Goal: Task Accomplishment & Management: Use online tool/utility

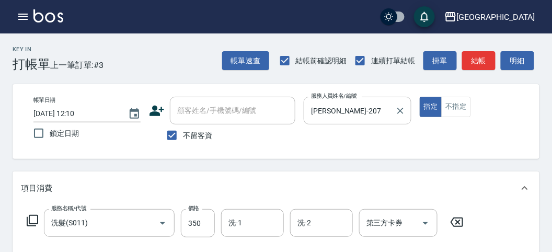
drag, startPoint x: 373, startPoint y: 121, endPoint x: 365, endPoint y: 112, distance: 11.5
click at [371, 120] on div "[PERSON_NAME]-207 服務人員姓名/編號" at bounding box center [357, 111] width 107 height 28
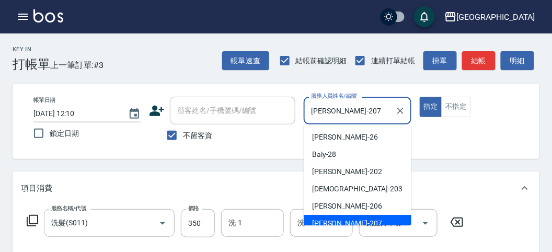
scroll to position [6, 0]
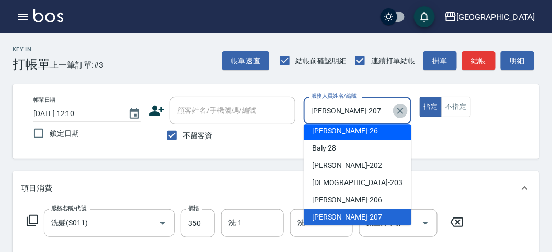
click at [404, 109] on icon "Clear" at bounding box center [400, 111] width 10 height 10
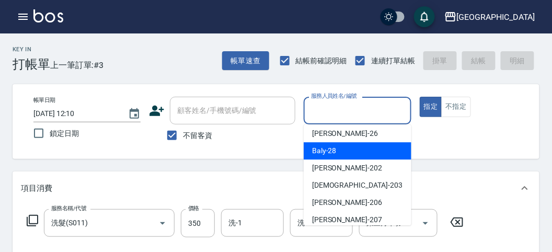
click at [329, 152] on span "Baly -28" at bounding box center [324, 150] width 25 height 11
type input "Baly-28"
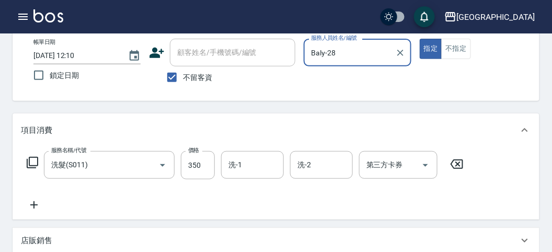
scroll to position [116, 0]
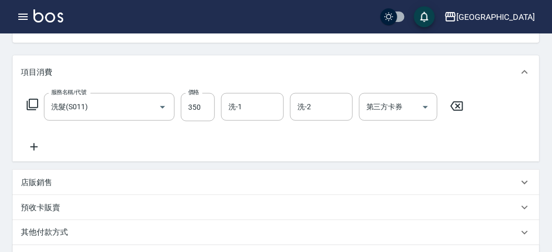
click at [37, 102] on icon at bounding box center [32, 104] width 13 height 13
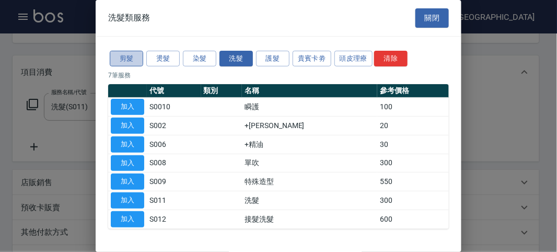
click at [129, 55] on button "剪髮" at bounding box center [126, 59] width 33 height 16
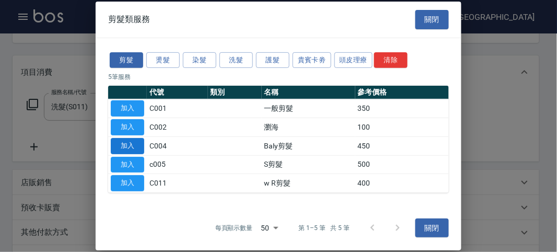
click at [123, 144] on button "加入" at bounding box center [127, 146] width 33 height 16
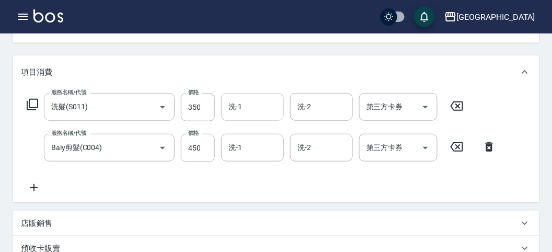
click at [256, 113] on input "洗-1" at bounding box center [252, 107] width 53 height 18
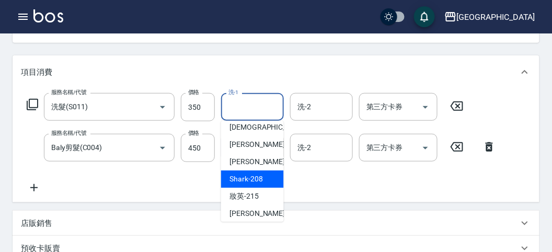
scroll to position [114, 0]
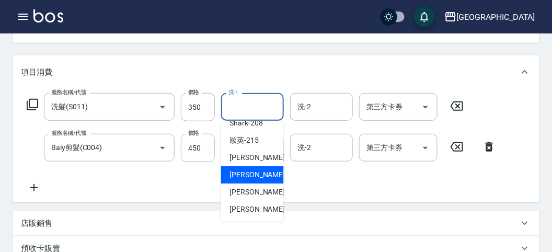
click at [255, 174] on span "Min Min -218" at bounding box center [264, 174] width 70 height 11
type input "Min Min-218"
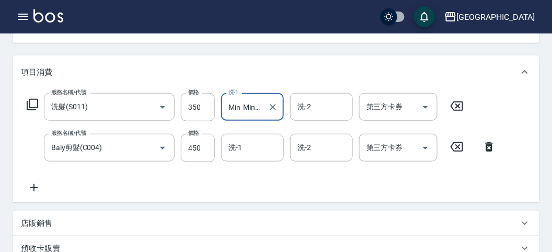
scroll to position [347, 0]
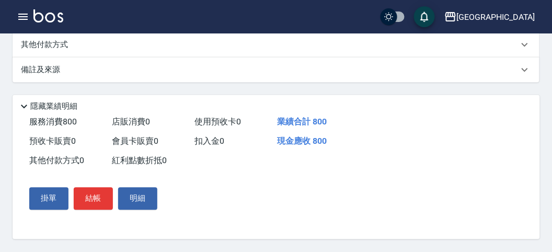
drag, startPoint x: 397, startPoint y: 246, endPoint x: 253, endPoint y: 220, distance: 146.5
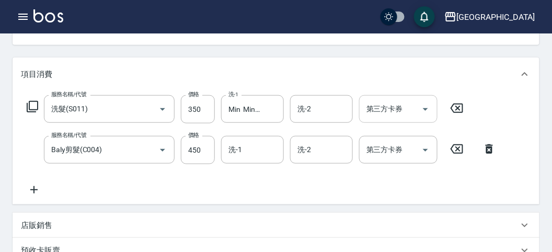
scroll to position [56, 0]
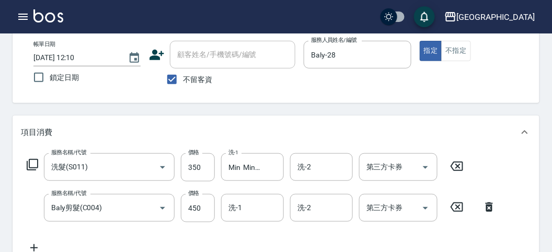
click at [489, 205] on icon at bounding box center [489, 206] width 7 height 9
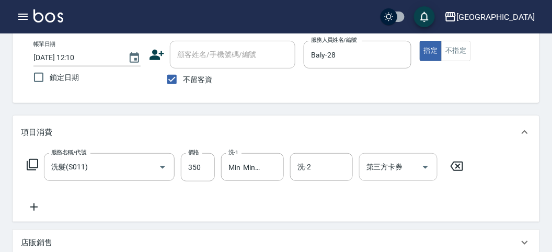
drag, startPoint x: 526, startPoint y: 132, endPoint x: 409, endPoint y: 153, distance: 118.9
click at [409, 153] on div "項目消費 服務名稱/代號 洗髮(S011) 服務名稱/代號 價格 350 價格 洗-1 Min Min-218 洗-1 洗-2 洗-2 第三方卡券 第三方卡券" at bounding box center [276, 169] width 527 height 106
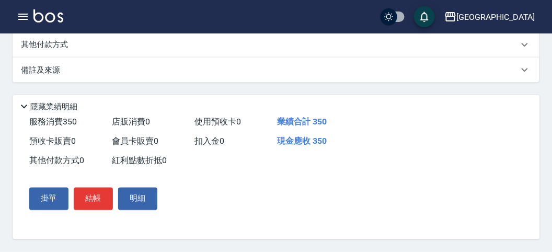
drag, startPoint x: 372, startPoint y: 244, endPoint x: 208, endPoint y: 215, distance: 166.6
drag, startPoint x: 393, startPoint y: 242, endPoint x: 351, endPoint y: 233, distance: 42.1
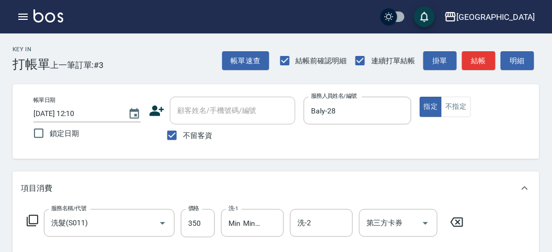
scroll to position [58, 0]
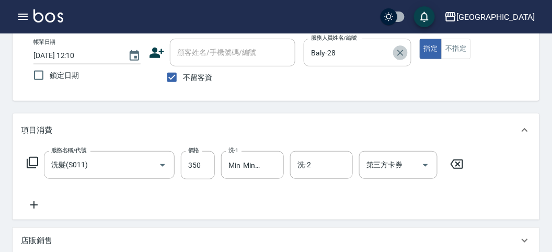
click at [399, 54] on icon "Clear" at bounding box center [400, 53] width 10 height 10
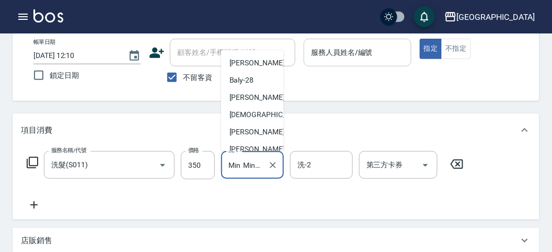
drag, startPoint x: 238, startPoint y: 155, endPoint x: 247, endPoint y: 156, distance: 8.9
click at [240, 156] on input "Min Min-218" at bounding box center [245, 165] width 38 height 18
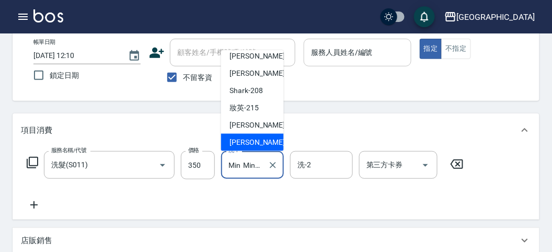
click at [274, 165] on icon "Clear" at bounding box center [273, 165] width 10 height 10
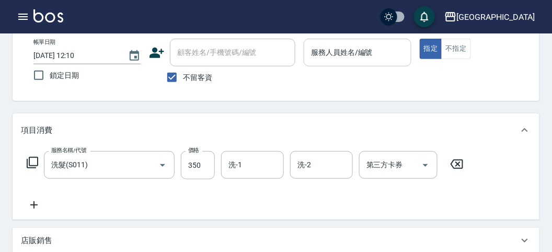
click at [457, 164] on icon at bounding box center [457, 164] width 26 height 13
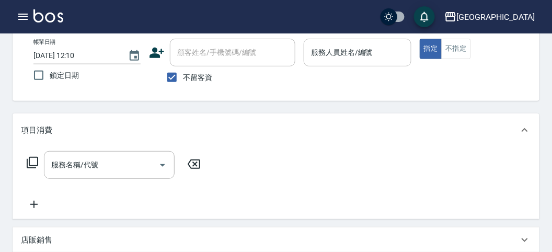
click at [31, 159] on icon at bounding box center [32, 162] width 13 height 13
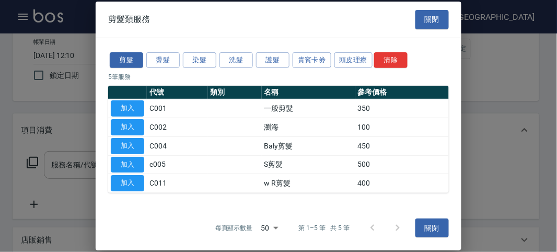
click at [91, 149] on div at bounding box center [278, 126] width 557 height 252
click at [424, 5] on div "剪髮類服務 關閉" at bounding box center [279, 20] width 366 height 36
click at [428, 19] on button "關閉" at bounding box center [432, 19] width 33 height 19
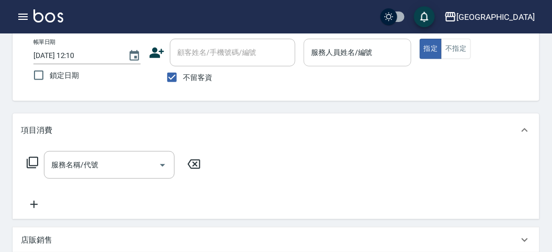
scroll to position [0, 0]
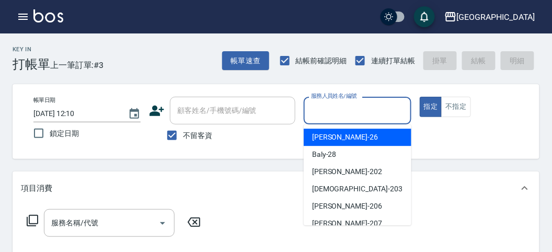
click at [339, 104] on div "服務人員姓名/編號 服務人員姓名/編號" at bounding box center [357, 111] width 107 height 28
click at [370, 140] on div "[PERSON_NAME] -26" at bounding box center [358, 137] width 108 height 17
type input "[PERSON_NAME]-26"
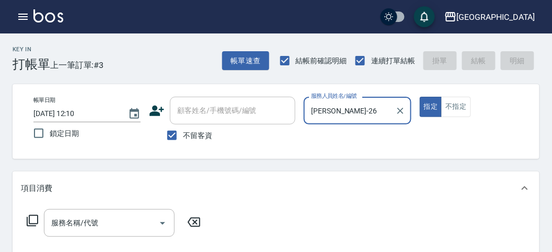
click at [31, 217] on icon at bounding box center [32, 220] width 13 height 13
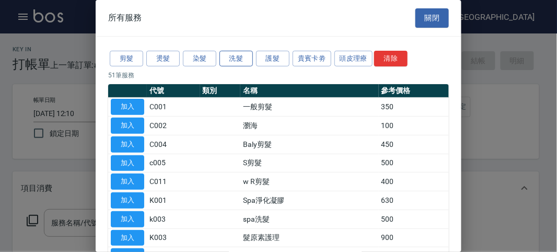
click at [236, 54] on button "洗髮" at bounding box center [236, 59] width 33 height 16
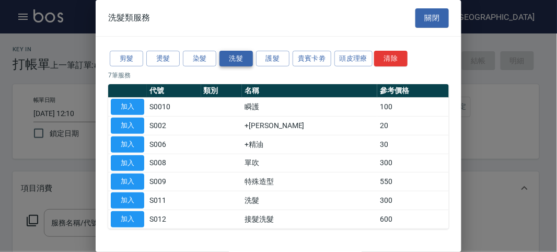
click at [236, 58] on button "洗髮" at bounding box center [236, 59] width 33 height 16
click at [125, 192] on button "加入" at bounding box center [127, 200] width 33 height 16
type input "洗髮(S011)"
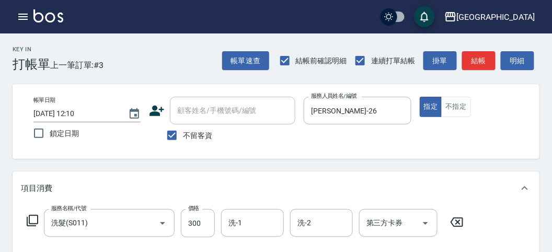
click at [36, 216] on icon at bounding box center [32, 220] width 13 height 13
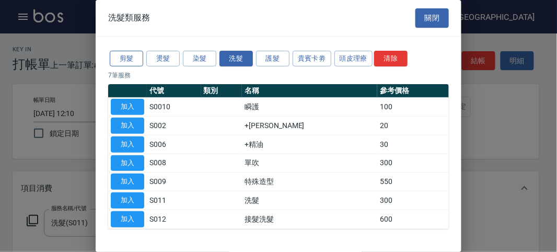
click at [123, 55] on button "剪髮" at bounding box center [126, 59] width 33 height 16
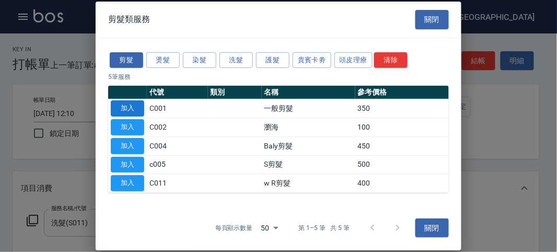
click at [130, 108] on button "加入" at bounding box center [127, 108] width 33 height 16
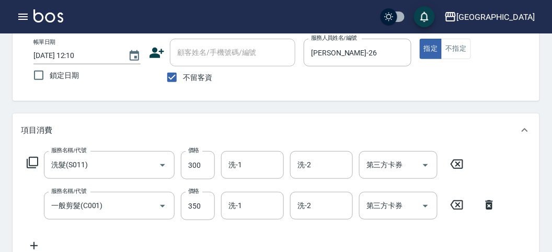
scroll to position [116, 0]
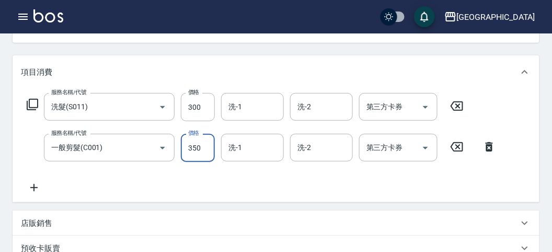
click at [202, 145] on input "350" at bounding box center [198, 148] width 34 height 28
type input "400"
click at [30, 104] on icon at bounding box center [32, 104] width 13 height 13
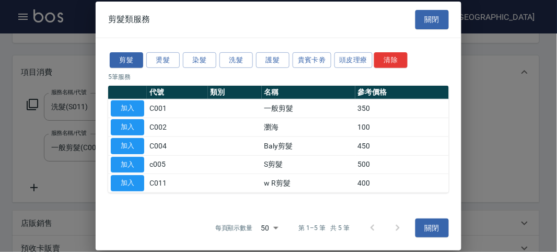
click at [121, 124] on button "加入" at bounding box center [127, 127] width 33 height 16
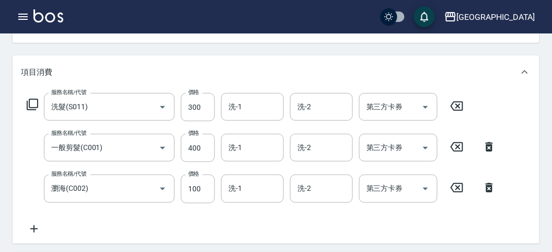
click at [27, 101] on icon at bounding box center [33, 105] width 12 height 12
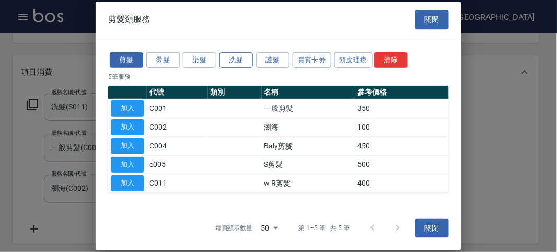
click at [237, 60] on button "洗髮" at bounding box center [236, 60] width 33 height 16
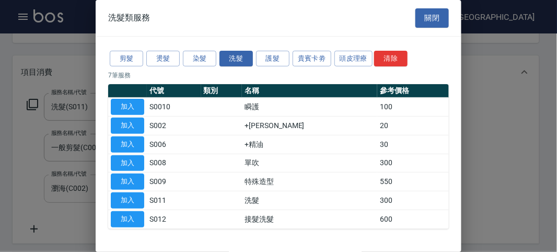
click at [129, 194] on button "加入" at bounding box center [127, 200] width 33 height 16
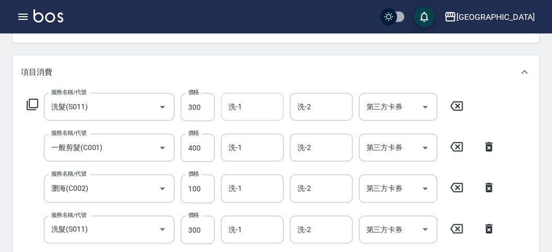
click at [258, 107] on input "洗-1" at bounding box center [252, 107] width 53 height 18
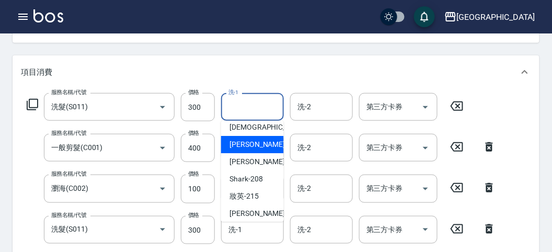
scroll to position [114, 0]
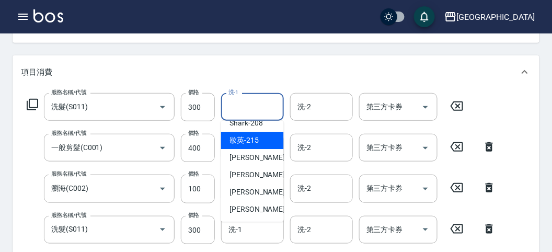
click at [253, 140] on span "妝英 -215" at bounding box center [243, 140] width 29 height 11
type input "妝英-215"
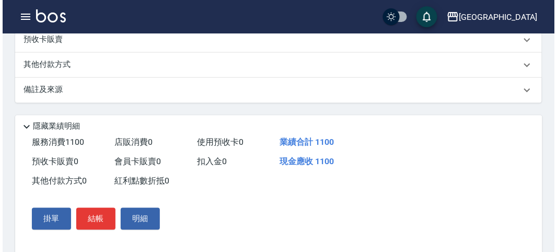
scroll to position [428, 0]
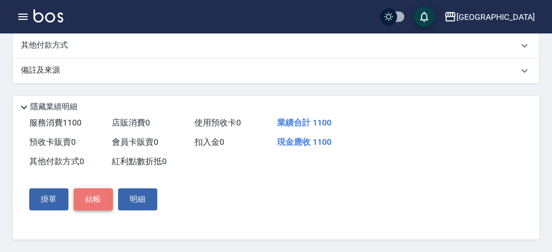
click at [97, 195] on button "結帳" at bounding box center [93, 199] width 39 height 22
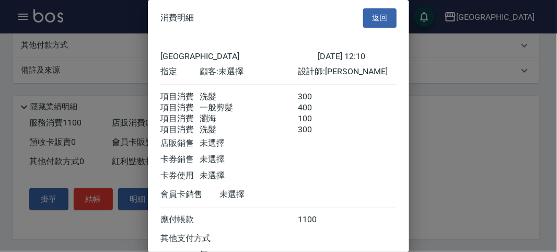
scroll to position [94, 0]
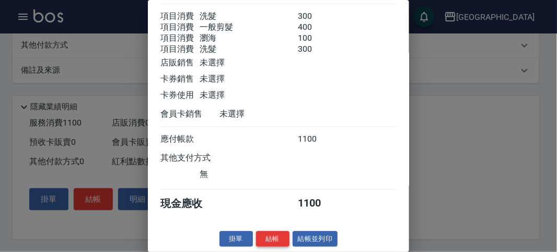
click at [277, 233] on button "結帳" at bounding box center [272, 239] width 33 height 16
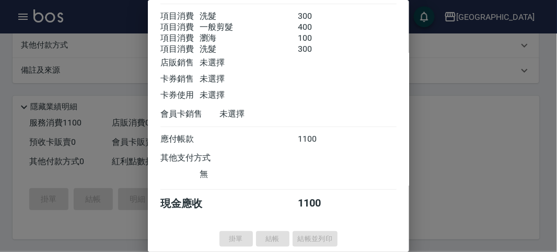
type input "[DATE] 14:12"
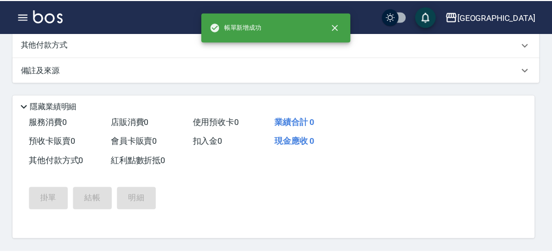
scroll to position [0, 0]
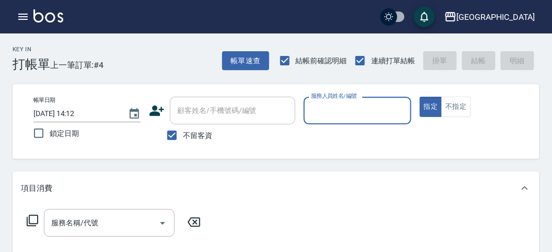
click at [362, 101] on div "服務人員姓名/編號" at bounding box center [357, 111] width 107 height 28
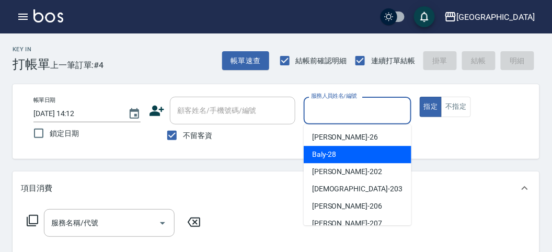
click at [337, 154] on div "Baly -28" at bounding box center [358, 154] width 108 height 17
type input "Baly-28"
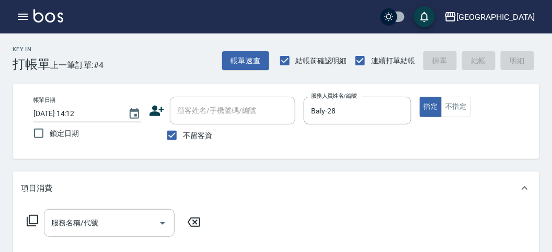
click at [36, 220] on icon at bounding box center [32, 220] width 13 height 13
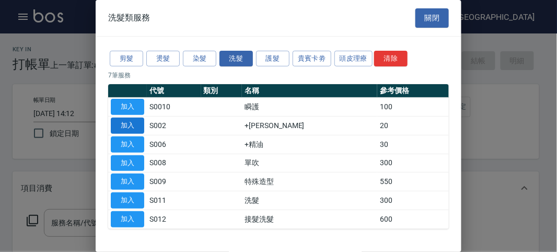
click at [127, 125] on button "加入" at bounding box center [127, 126] width 33 height 16
type input "+[PERSON_NAME](S002)"
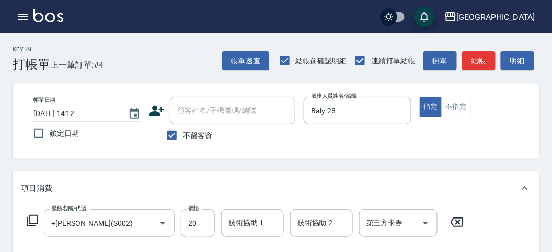
click at [32, 219] on icon at bounding box center [32, 220] width 13 height 13
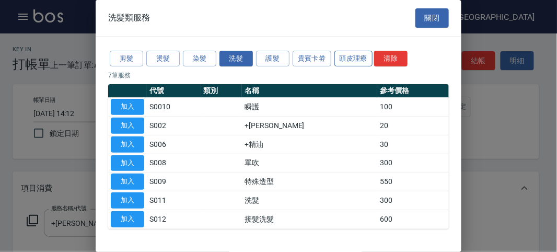
click at [354, 61] on button "頭皮理療" at bounding box center [354, 59] width 39 height 16
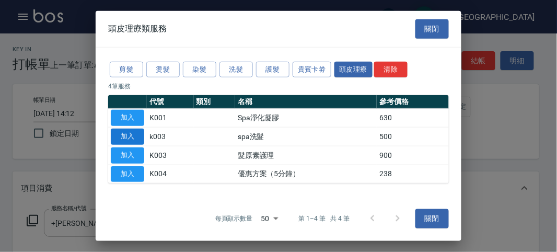
click at [134, 137] on button "加入" at bounding box center [127, 137] width 33 height 16
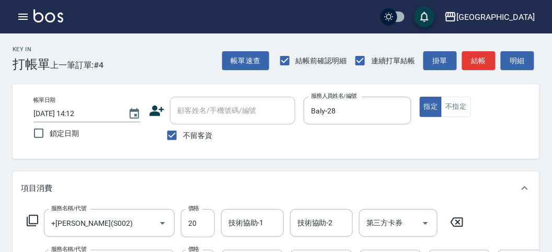
scroll to position [116, 0]
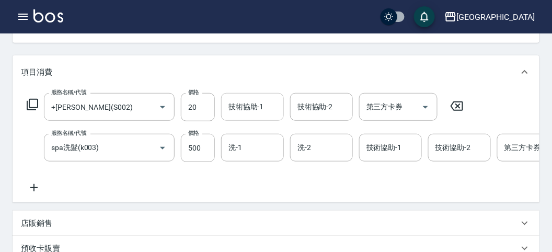
click at [238, 108] on input "技術協助-1" at bounding box center [252, 107] width 53 height 18
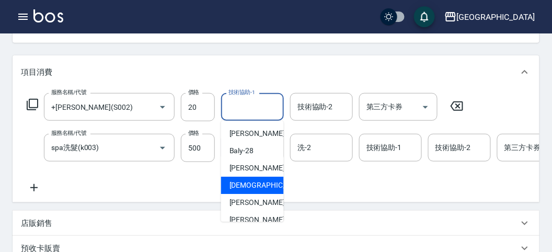
scroll to position [114, 0]
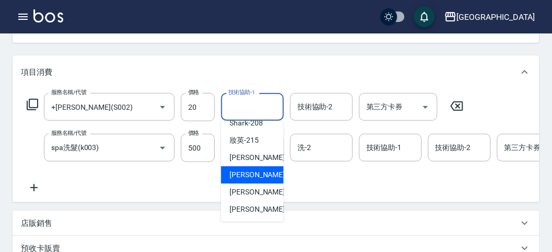
click at [257, 168] on div "Min Min -218" at bounding box center [252, 174] width 63 height 17
type input "Min Min-218"
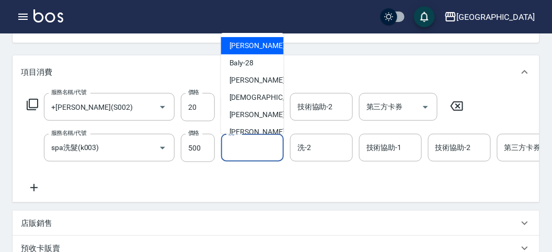
click at [261, 154] on input "洗-1" at bounding box center [252, 148] width 53 height 18
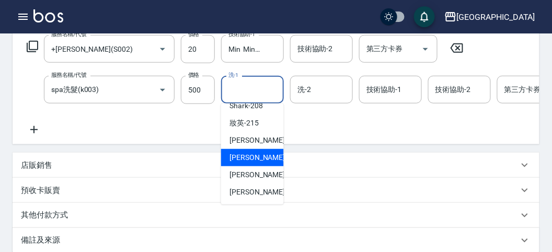
click at [250, 153] on span "Min Min -218" at bounding box center [264, 157] width 70 height 11
type input "Min Min-218"
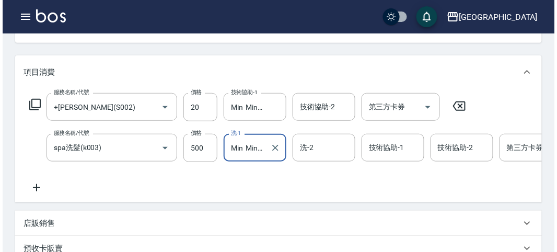
scroll to position [348, 0]
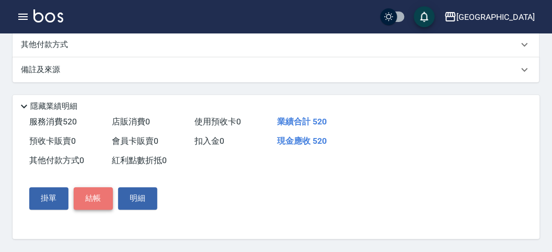
click at [105, 204] on button "結帳" at bounding box center [93, 199] width 39 height 22
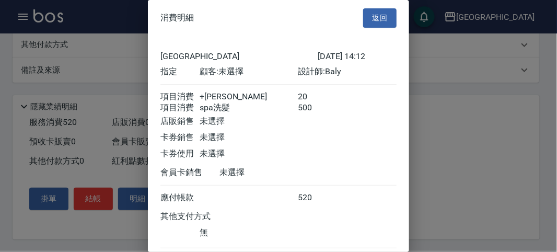
scroll to position [70, 0]
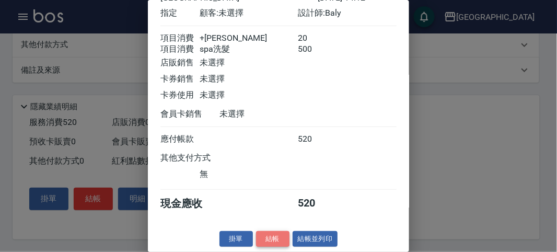
click at [263, 238] on button "結帳" at bounding box center [272, 239] width 33 height 16
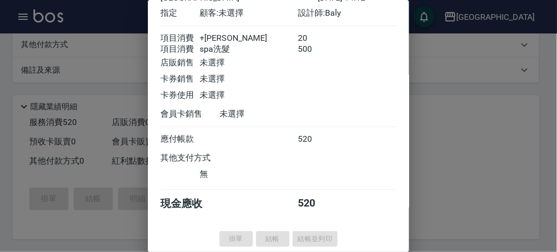
type input "[DATE] 14:23"
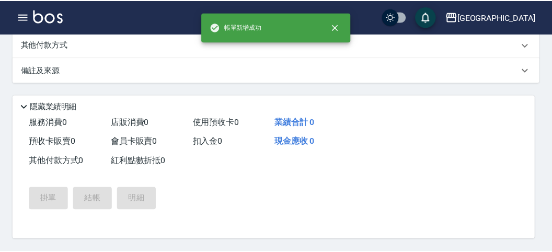
scroll to position [0, 0]
